Goal: Transaction & Acquisition: Obtain resource

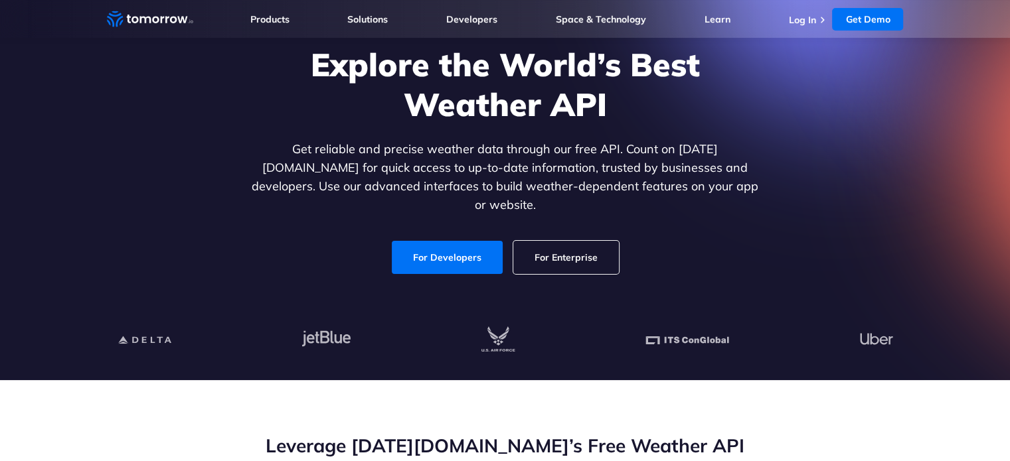
scroll to position [164, 0]
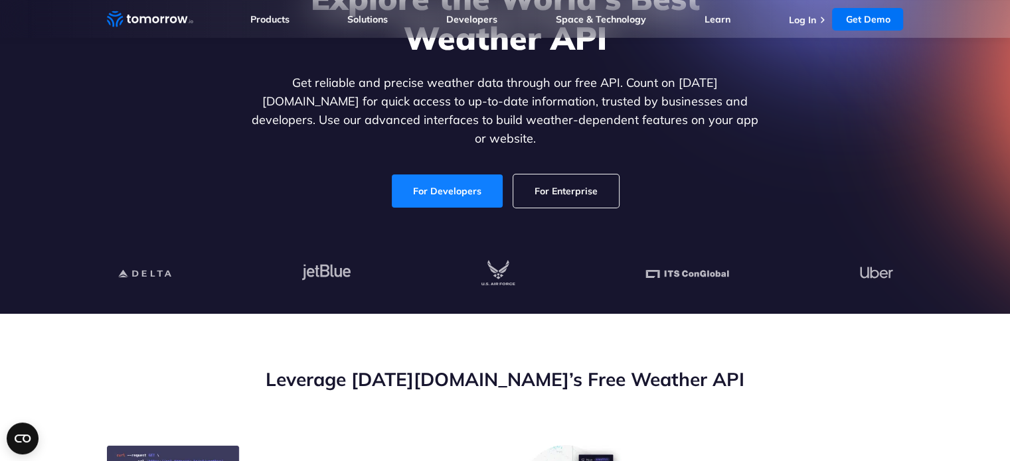
click at [432, 175] on link "For Developers" at bounding box center [447, 191] width 111 height 33
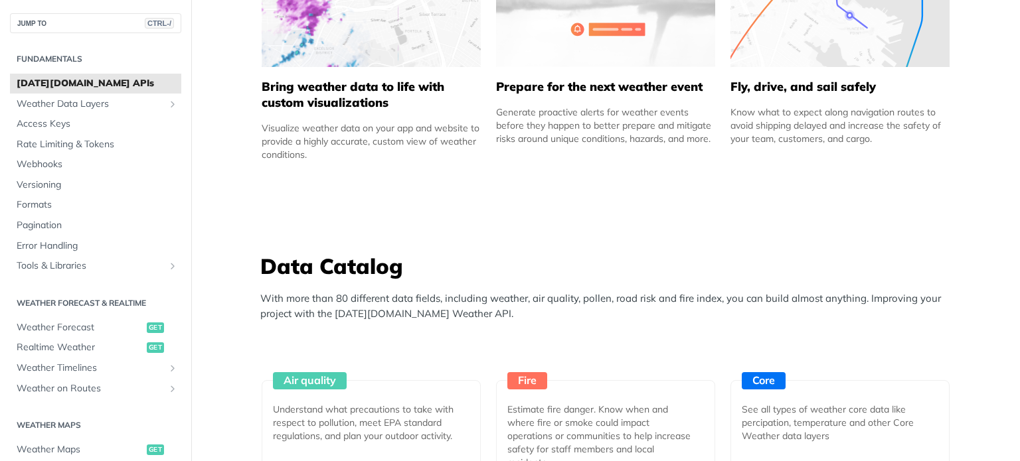
scroll to position [936, 0]
click at [38, 122] on span "Access Keys" at bounding box center [97, 124] width 161 height 13
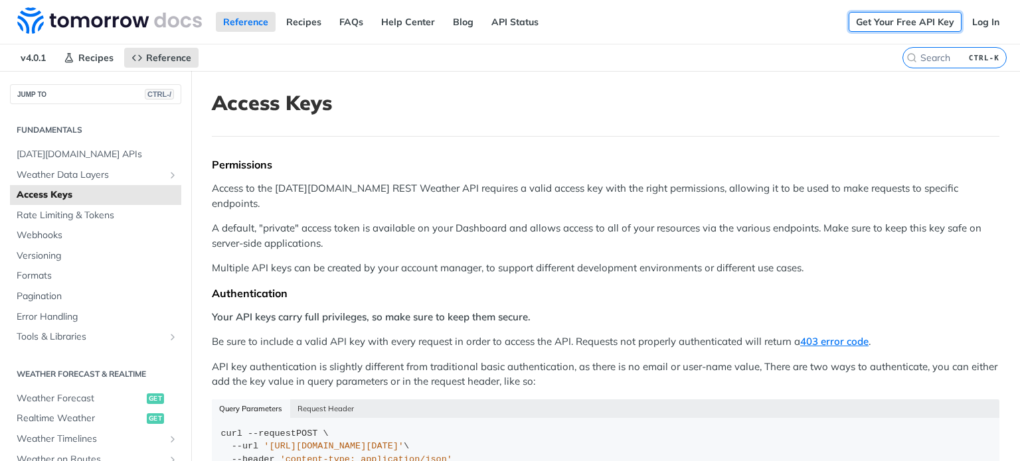
click at [883, 19] on link "Get Your Free API Key" at bounding box center [905, 22] width 113 height 20
